Goal: Find specific page/section: Find specific page/section

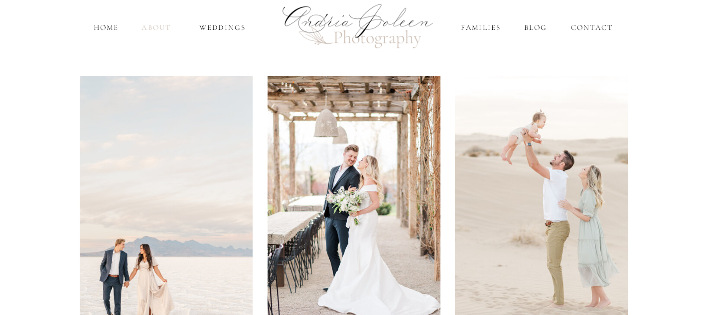
click at [157, 29] on nav "About" at bounding box center [156, 27] width 34 height 11
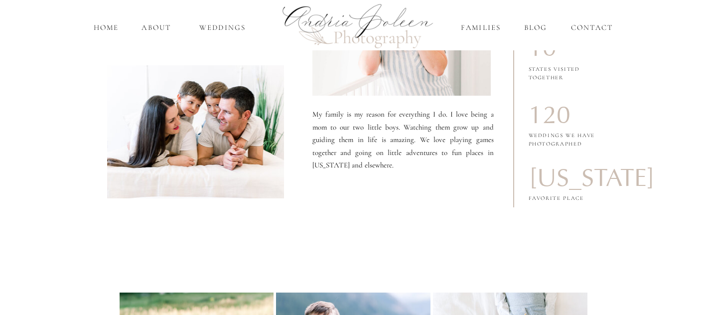
scroll to position [270, 0]
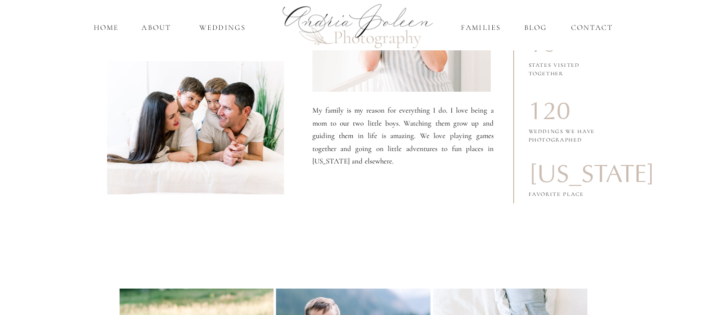
click at [205, 116] on div at bounding box center [195, 127] width 177 height 133
click at [224, 142] on div at bounding box center [195, 127] width 177 height 133
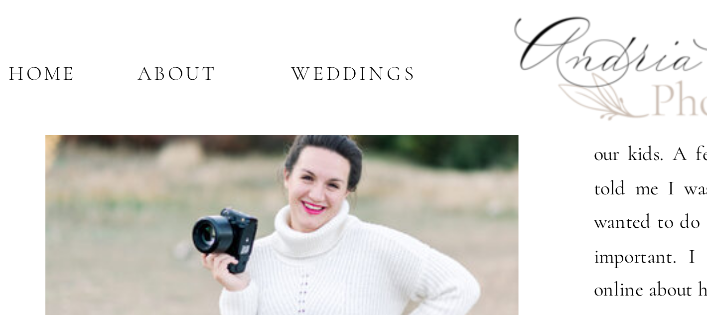
scroll to position [0, 0]
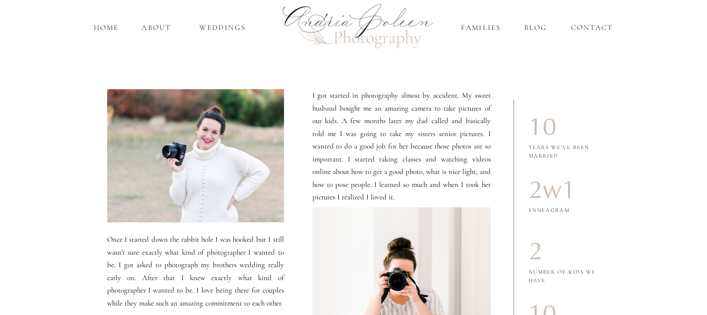
click at [210, 152] on div at bounding box center [195, 155] width 177 height 133
click at [162, 27] on nav "About" at bounding box center [156, 27] width 34 height 11
click at [218, 29] on nav "Weddings" at bounding box center [222, 27] width 59 height 11
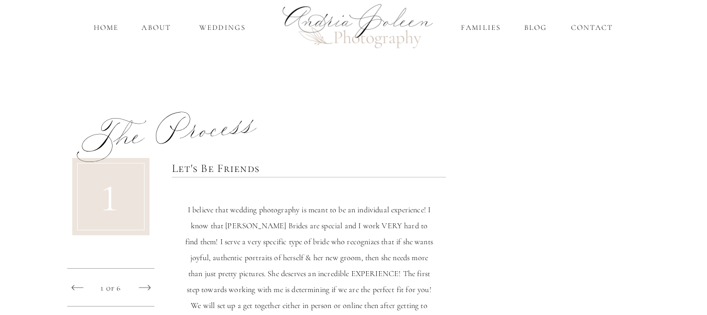
scroll to position [853, 0]
